Goal: Information Seeking & Learning: Check status

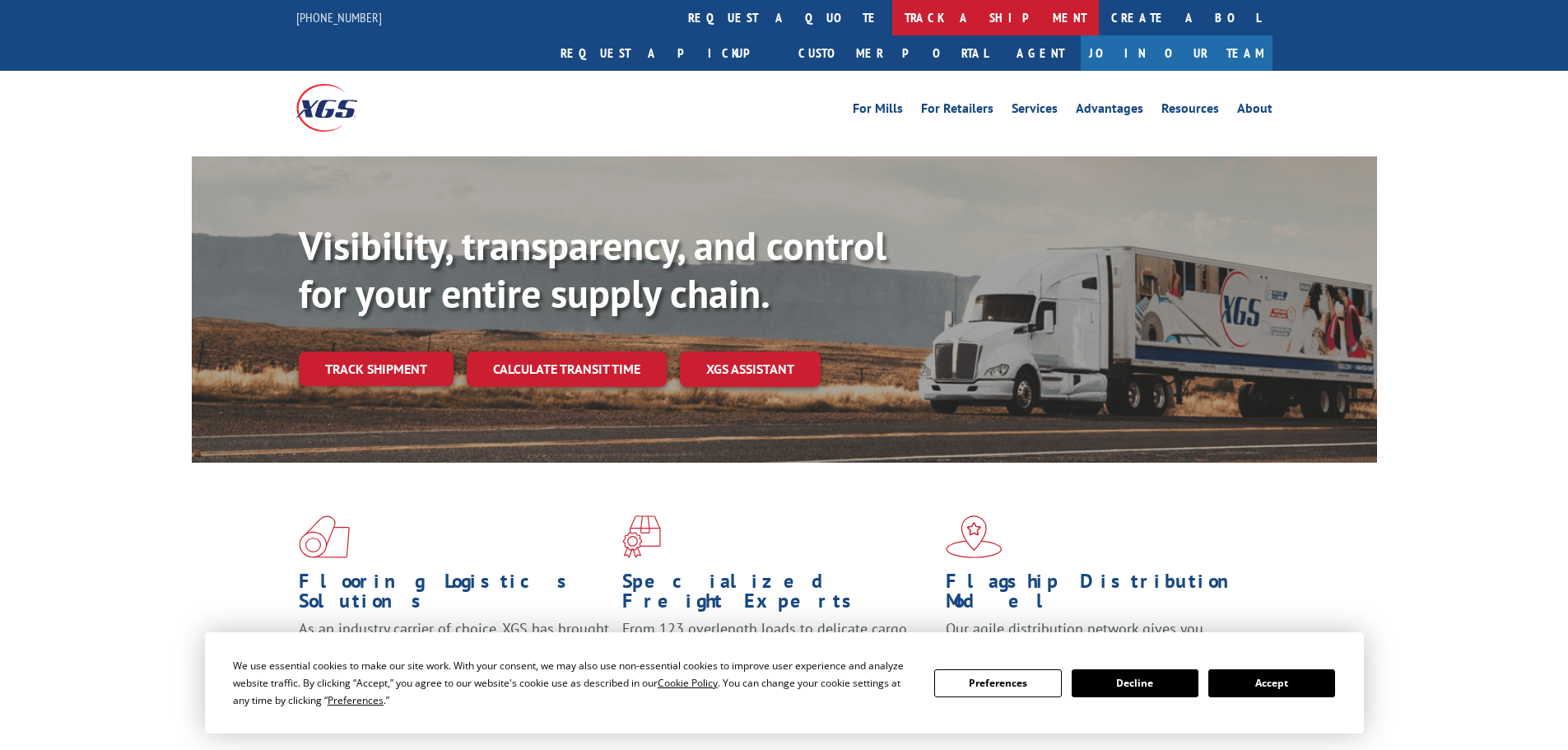
click at [892, 25] on link "track a shipment" at bounding box center [995, 18] width 207 height 35
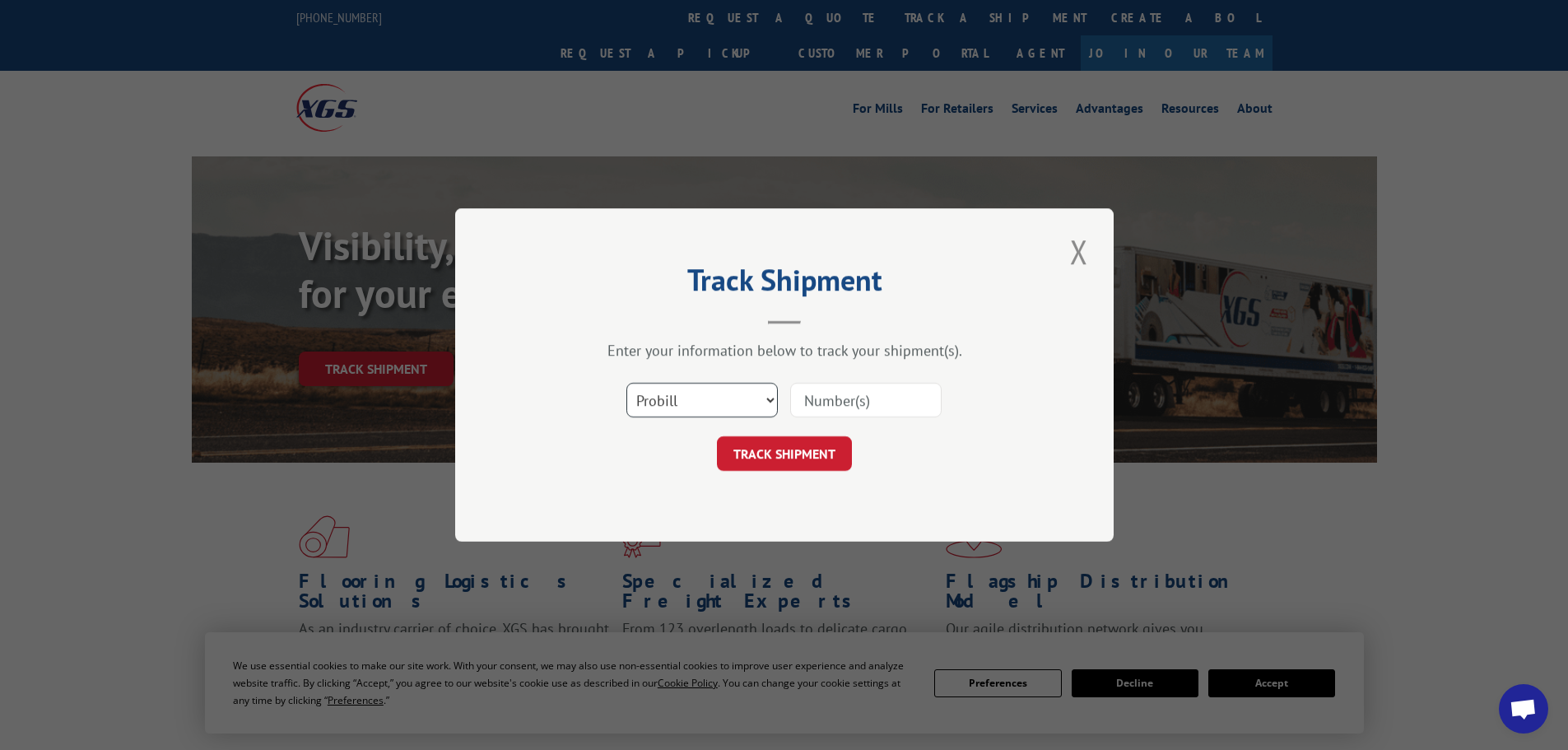
drag, startPoint x: 684, startPoint y: 398, endPoint x: 691, endPoint y: 411, distance: 14.8
click at [684, 398] on select "Select category... Probill BOL PO" at bounding box center [702, 399] width 151 height 34
select select "bol"
click at [626, 382] on select "Select category... Probill BOL PO" at bounding box center [702, 399] width 151 height 34
drag, startPoint x: 872, startPoint y: 395, endPoint x: 819, endPoint y: 427, distance: 61.9
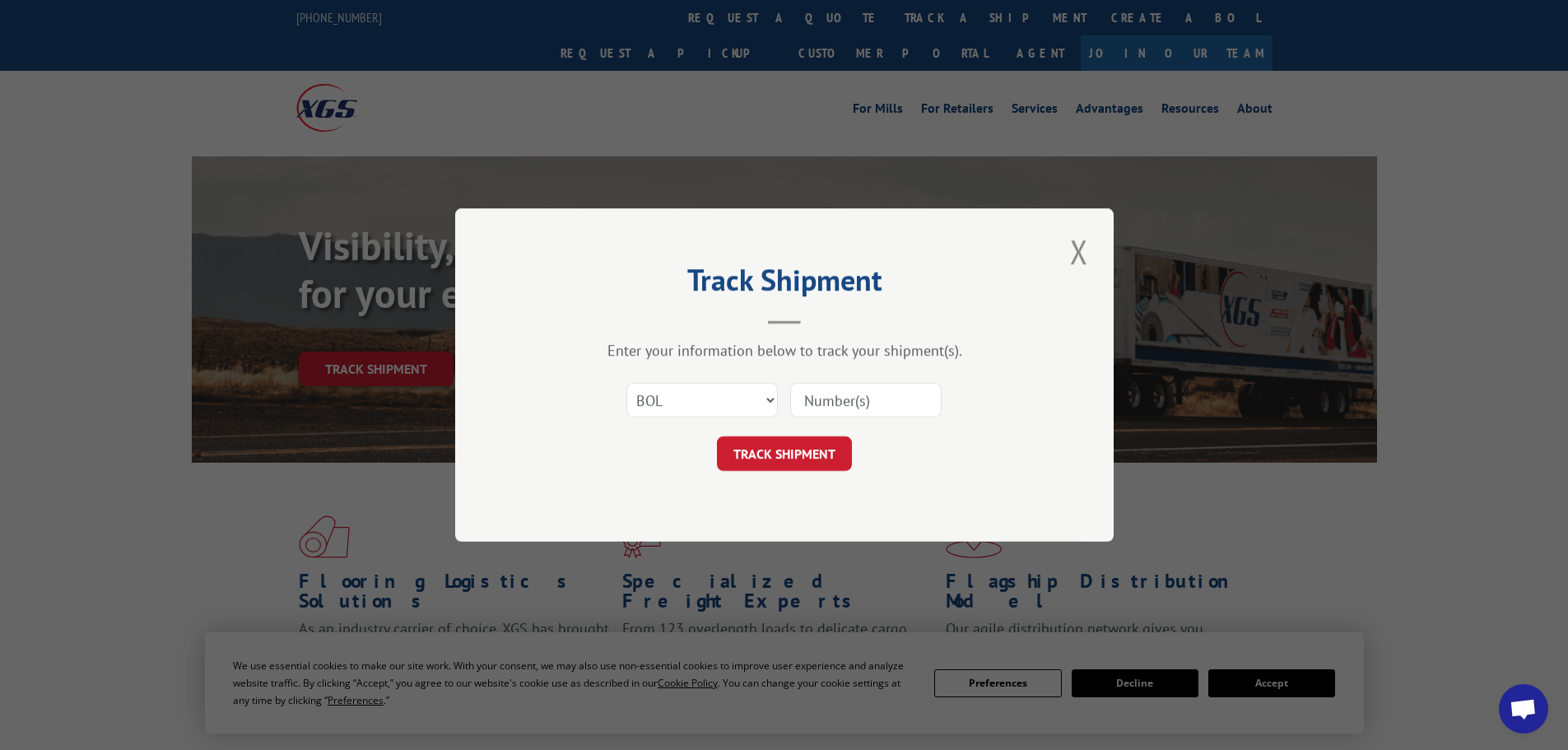
click at [872, 395] on input at bounding box center [865, 399] width 151 height 34
paste input "6100041595"
type input "6100041595"
click at [801, 448] on button "TRACK SHIPMENT" at bounding box center [784, 453] width 135 height 34
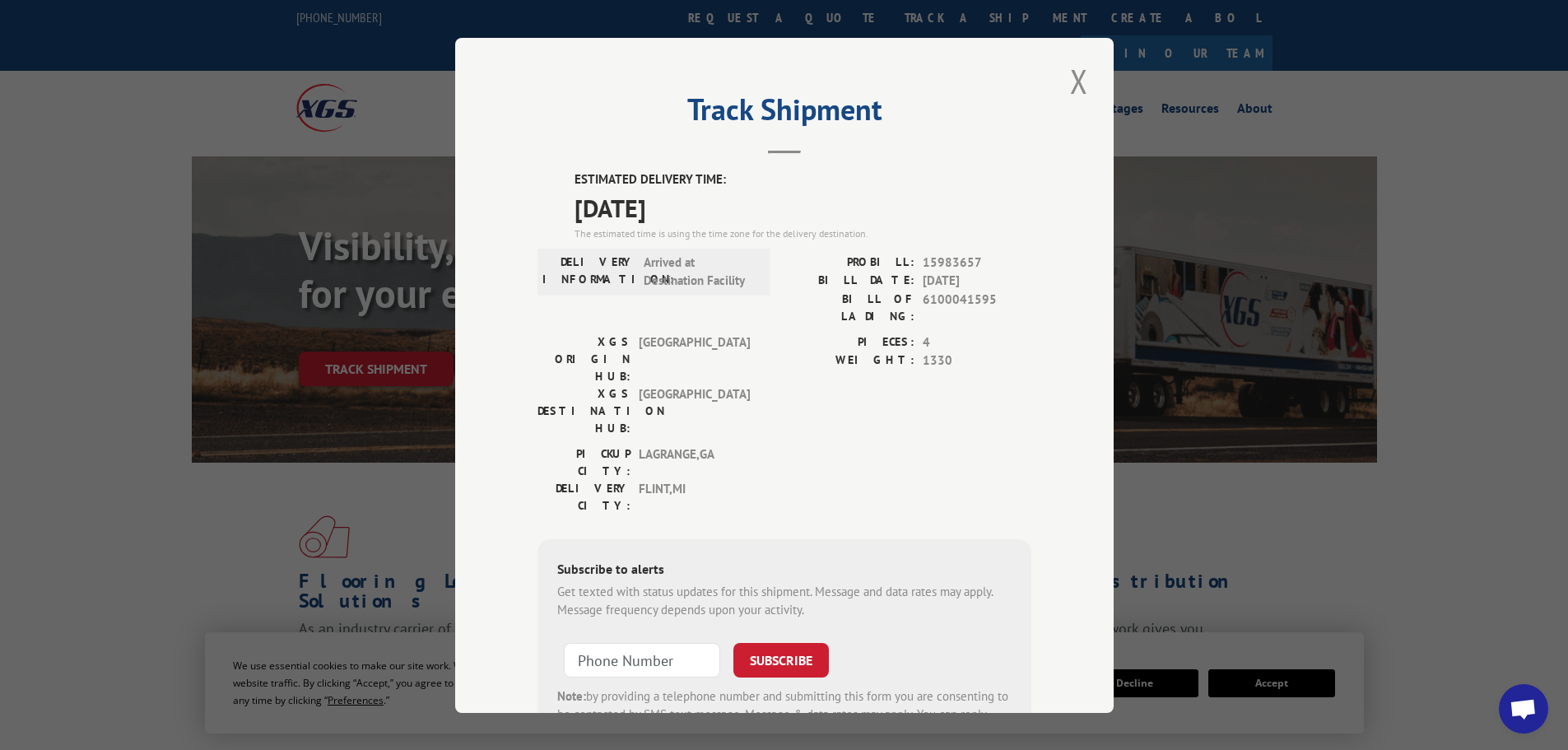
click at [1083, 79] on button "Close modal" at bounding box center [1079, 80] width 28 height 45
